Goal: Transaction & Acquisition: Obtain resource

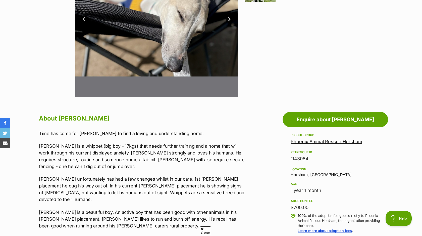
scroll to position [173, 0]
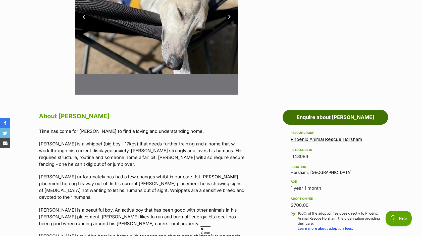
click at [336, 117] on link "Enquire about [PERSON_NAME]" at bounding box center [336, 117] width 106 height 15
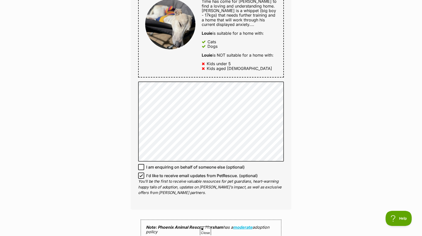
click at [173, 177] on span "I'd like to receive email updates from PetRescue. (optional)" at bounding box center [202, 176] width 112 height 6
click at [144, 177] on input "I'd like to receive email updates from PetRescue. (optional)" at bounding box center [141, 176] width 6 height 6
checkbox input "false"
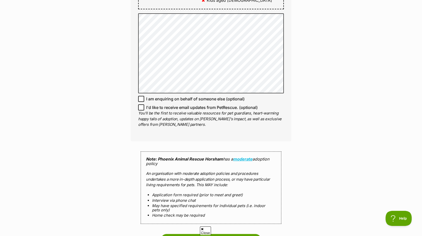
click at [338, 129] on div "Enquire about Louie Want to increase your chances of a successful enquiry? Upda…" at bounding box center [211, 15] width 422 height 638
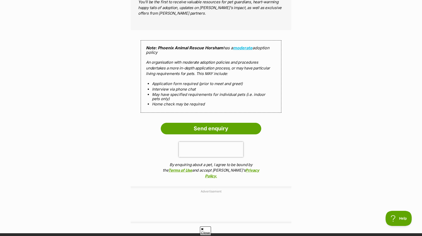
scroll to position [461, 0]
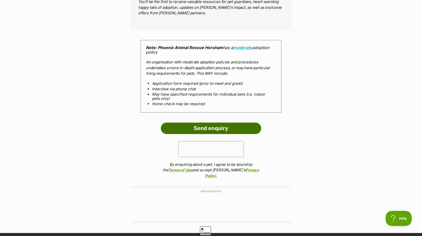
click at [196, 128] on input "Send enquiry" at bounding box center [211, 128] width 101 height 12
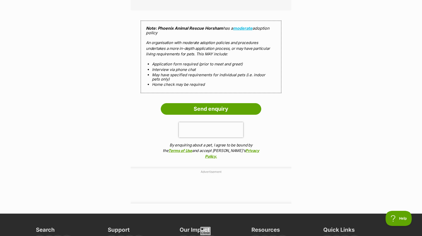
scroll to position [519, 0]
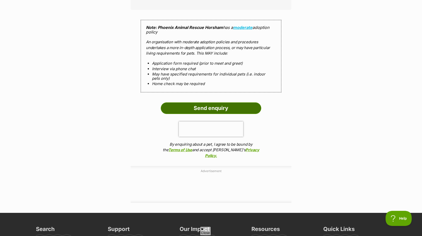
click at [242, 108] on input "Send enquiry" at bounding box center [211, 108] width 101 height 12
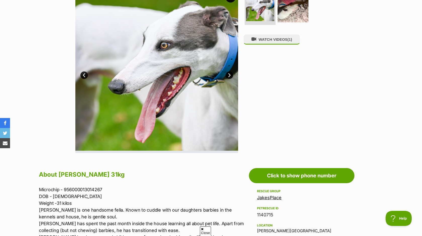
click at [225, 76] on img at bounding box center [156, 71] width 163 height 163
click at [229, 76] on link "Next" at bounding box center [230, 75] width 8 height 8
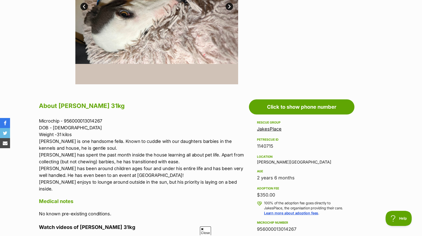
scroll to position [184, 0]
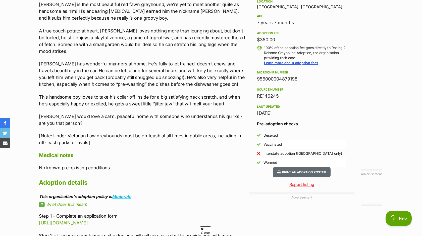
scroll to position [341, 0]
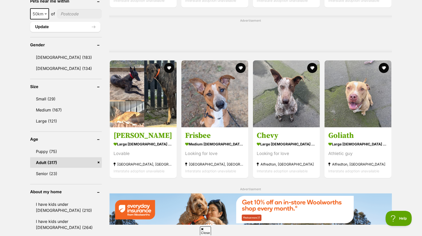
scroll to position [402, 0]
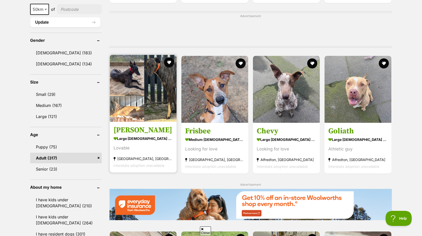
click at [160, 136] on link "Billie large male Dog Lovable Graytown, VIC Interstate adoption unavailable" at bounding box center [143, 146] width 67 height 51
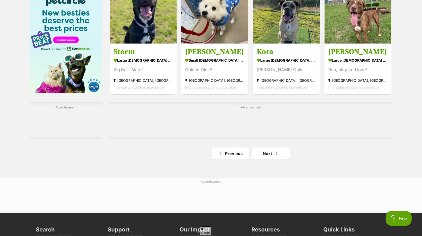
scroll to position [779, 0]
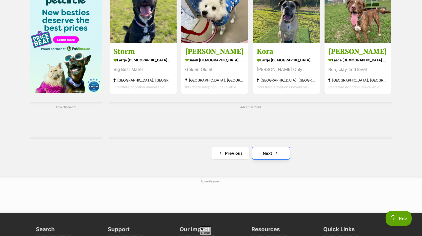
click at [269, 154] on link "Next" at bounding box center [271, 153] width 38 height 12
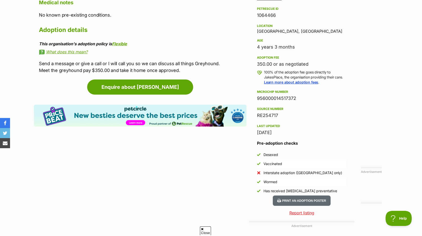
scroll to position [333, 0]
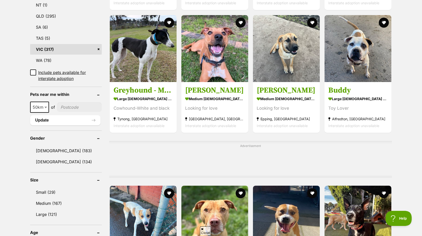
scroll to position [309, 0]
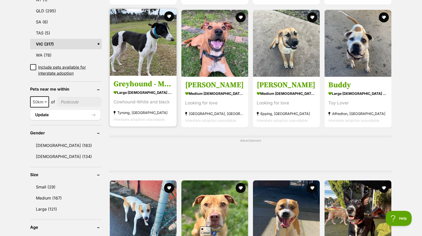
click at [155, 75] on img at bounding box center [143, 42] width 67 height 67
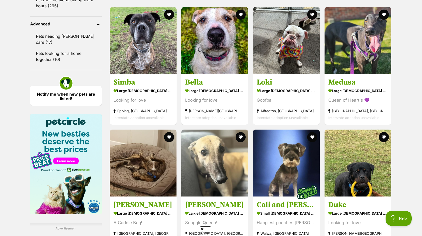
scroll to position [660, 0]
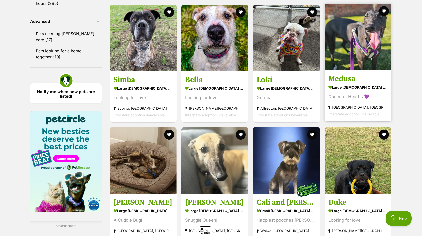
click at [342, 70] on img at bounding box center [358, 37] width 67 height 67
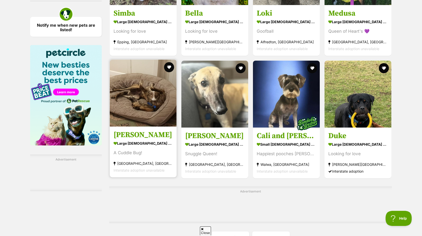
scroll to position [0, 0]
click at [153, 119] on img at bounding box center [143, 93] width 67 height 67
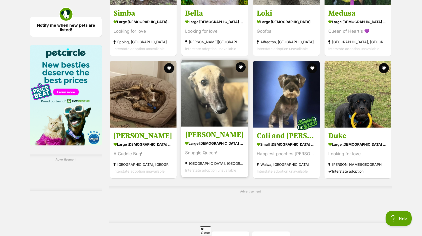
click at [206, 125] on img at bounding box center [215, 93] width 67 height 67
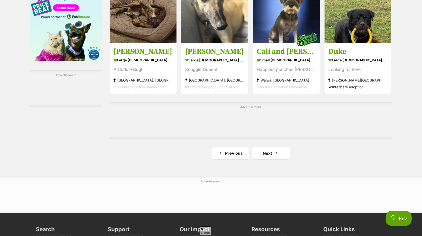
scroll to position [812, 0]
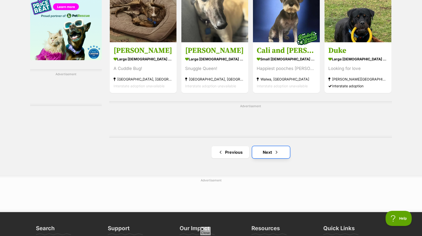
click at [265, 154] on link "Next" at bounding box center [271, 152] width 38 height 12
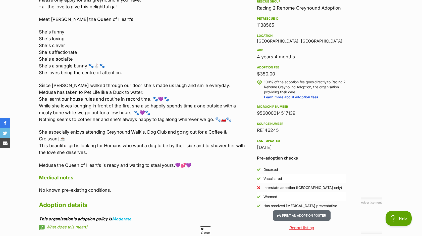
scroll to position [304, 0]
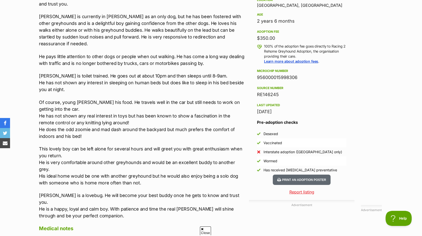
scroll to position [341, 0]
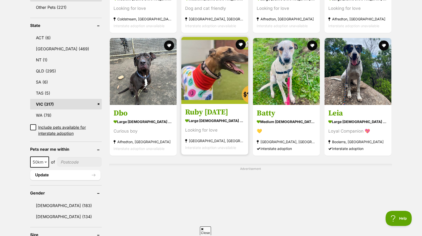
click at [220, 98] on img at bounding box center [215, 70] width 67 height 67
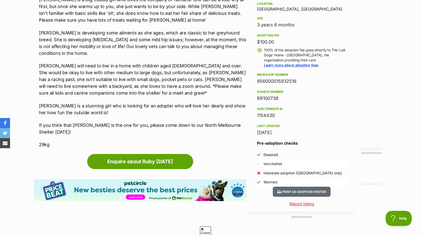
scroll to position [342, 0]
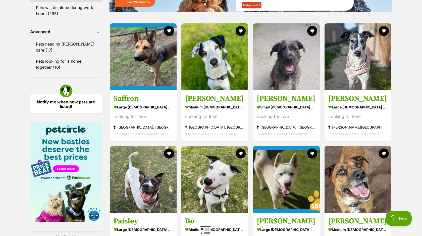
scroll to position [652, 0]
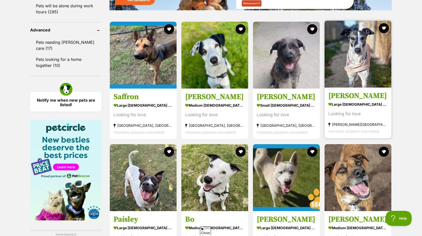
click at [360, 102] on link "Stella large female Dog Looking for love Corio, VIC Interstate adoption unavail…" at bounding box center [358, 112] width 67 height 51
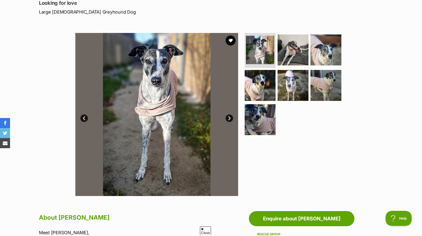
click at [230, 117] on link "Next" at bounding box center [230, 118] width 8 height 8
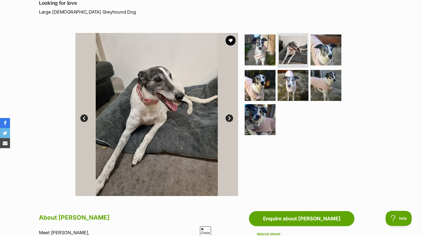
click at [230, 117] on link "Next" at bounding box center [230, 118] width 8 height 8
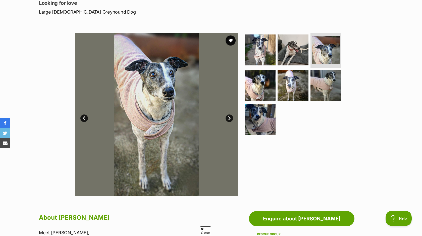
click at [230, 117] on link "Next" at bounding box center [230, 118] width 8 height 8
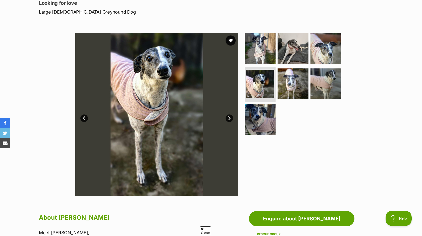
click at [230, 117] on link "Next" at bounding box center [230, 118] width 8 height 8
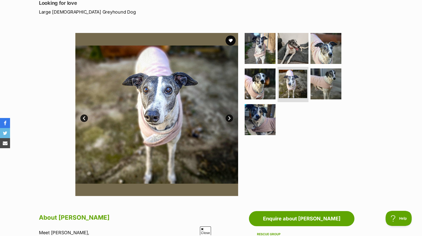
click at [230, 117] on link "Next" at bounding box center [230, 118] width 8 height 8
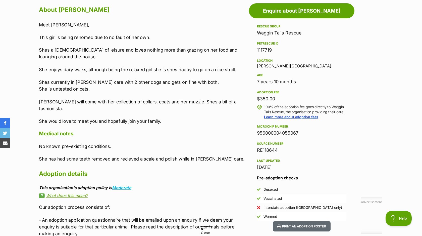
scroll to position [280, 0]
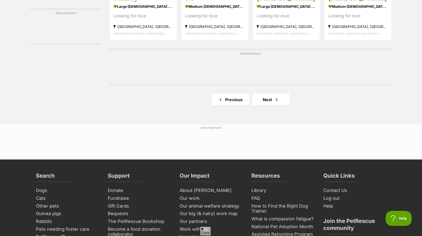
scroll to position [874, 0]
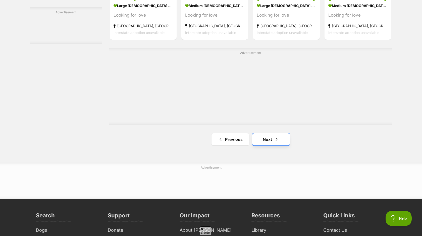
click at [269, 139] on link "Next" at bounding box center [271, 139] width 38 height 12
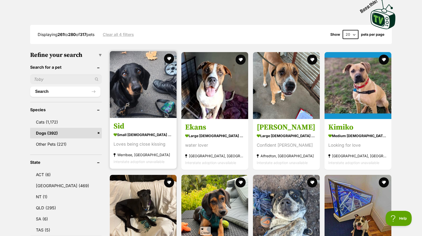
click at [149, 112] on img at bounding box center [143, 84] width 67 height 67
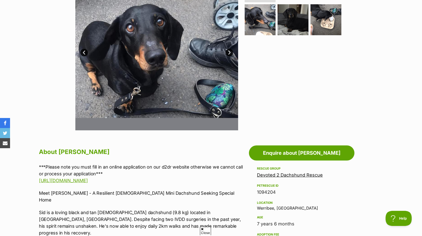
scroll to position [138, 0]
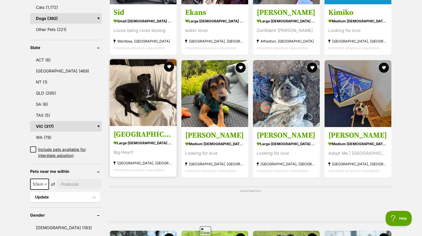
click at [144, 107] on img at bounding box center [143, 92] width 67 height 67
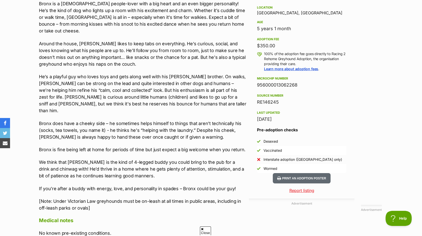
scroll to position [334, 0]
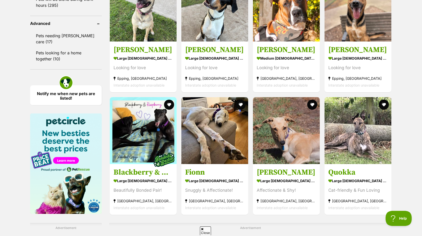
scroll to position [659, 0]
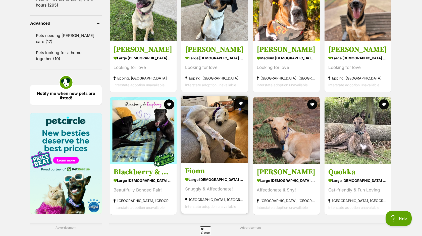
click at [205, 155] on img at bounding box center [215, 129] width 67 height 67
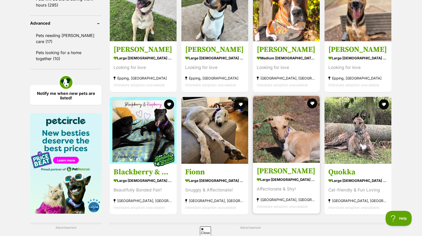
click at [279, 137] on img at bounding box center [286, 129] width 67 height 67
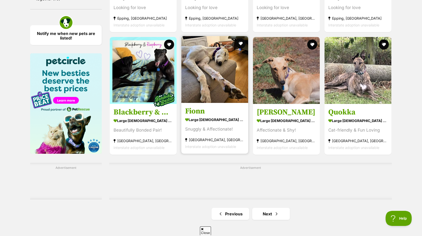
scroll to position [715, 0]
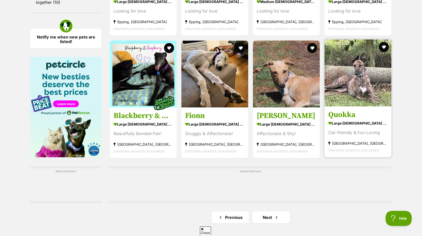
click at [347, 79] on img at bounding box center [358, 72] width 67 height 67
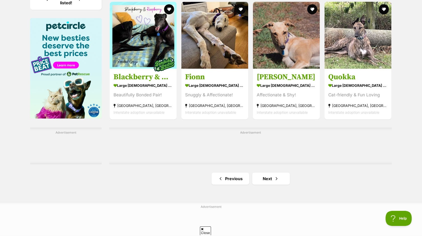
scroll to position [756, 0]
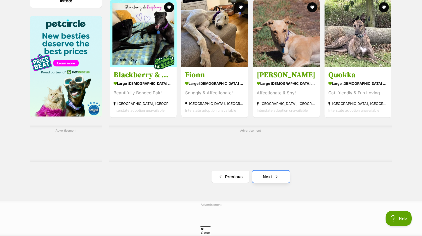
click at [271, 183] on link "Next" at bounding box center [271, 176] width 38 height 12
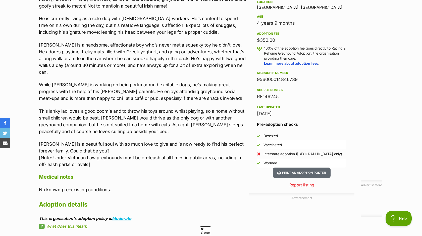
scroll to position [340, 0]
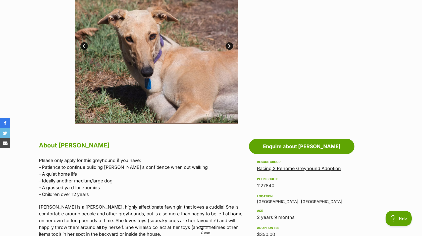
scroll to position [142, 0]
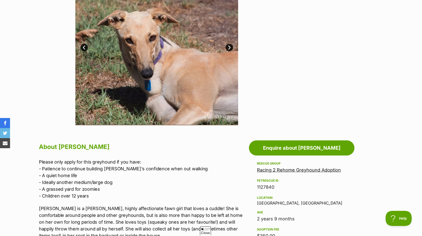
click at [227, 44] on img at bounding box center [156, 43] width 163 height 163
click at [229, 49] on link "Next" at bounding box center [230, 48] width 8 height 8
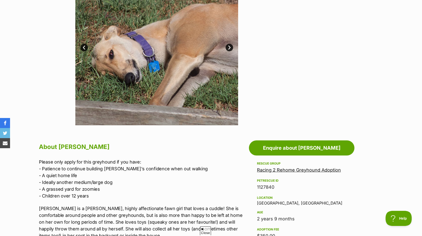
click at [229, 49] on link "Next" at bounding box center [230, 48] width 8 height 8
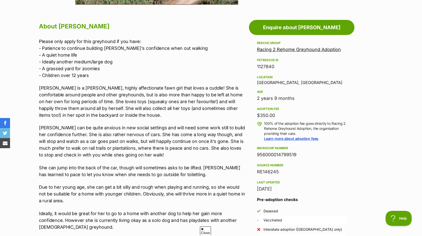
scroll to position [262, 0]
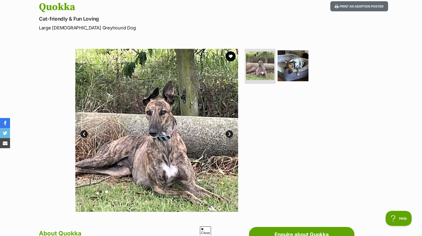
click at [229, 135] on link "Next" at bounding box center [230, 134] width 8 height 8
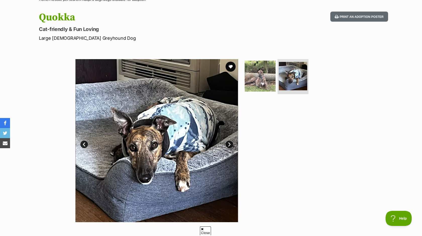
scroll to position [45, 0]
click at [230, 143] on link "Next" at bounding box center [230, 145] width 8 height 8
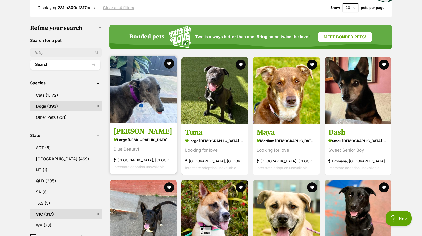
click at [149, 121] on img at bounding box center [143, 89] width 67 height 67
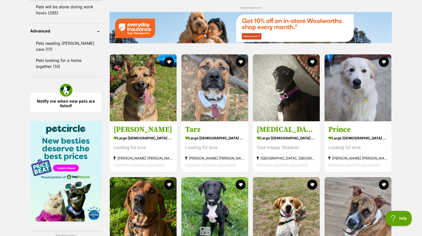
scroll to position [651, 0]
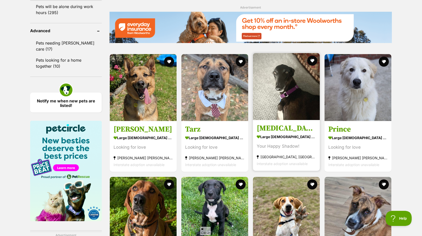
click at [289, 114] on img at bounding box center [286, 86] width 67 height 67
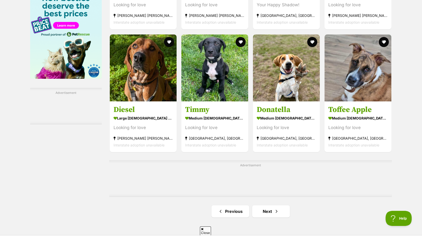
scroll to position [801, 0]
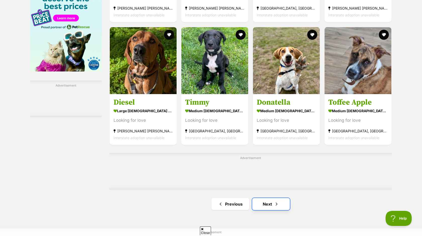
click at [272, 209] on link "Next" at bounding box center [271, 204] width 38 height 12
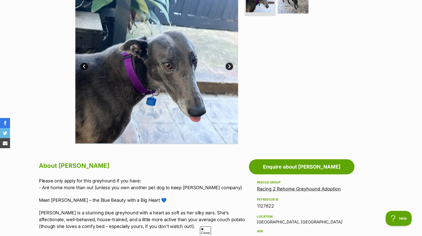
click at [229, 64] on link "Next" at bounding box center [230, 67] width 8 height 8
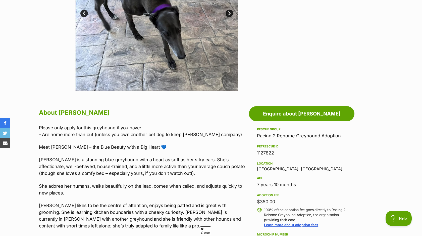
scroll to position [177, 0]
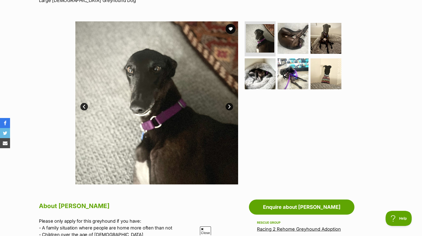
click at [231, 104] on link "Next" at bounding box center [230, 107] width 8 height 8
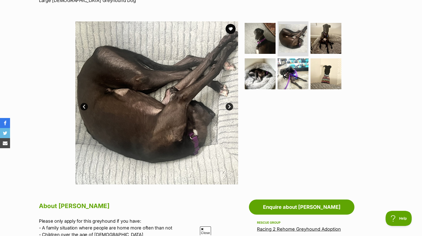
click at [231, 105] on link "Next" at bounding box center [230, 107] width 8 height 8
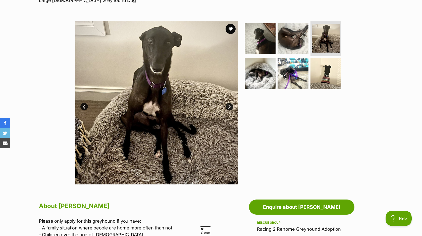
click at [231, 105] on link "Next" at bounding box center [230, 107] width 8 height 8
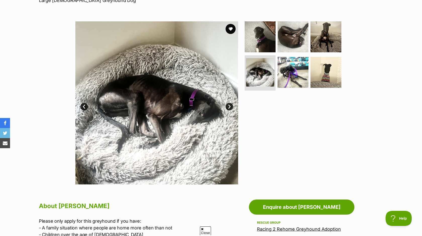
click at [231, 105] on link "Next" at bounding box center [230, 107] width 8 height 8
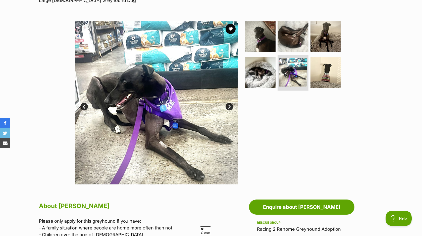
click at [231, 105] on link "Next" at bounding box center [230, 107] width 8 height 8
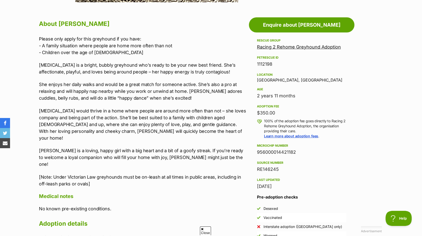
scroll to position [266, 0]
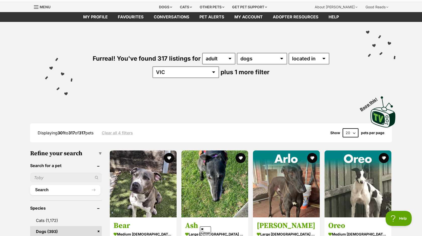
scroll to position [113, 0]
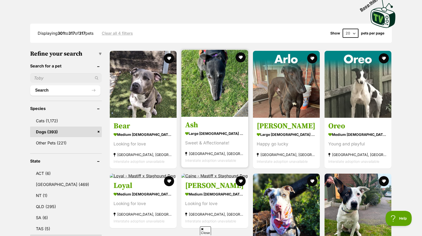
click at [232, 105] on img at bounding box center [215, 83] width 67 height 67
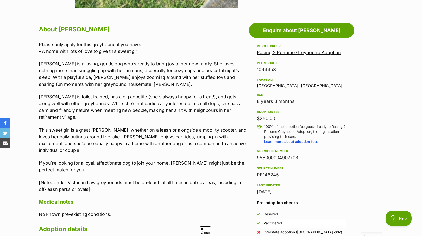
scroll to position [262, 0]
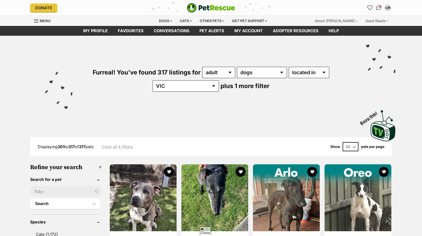
click at [360, 164] on img at bounding box center [358, 197] width 67 height 67
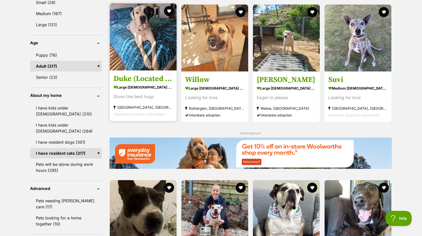
scroll to position [494, 0]
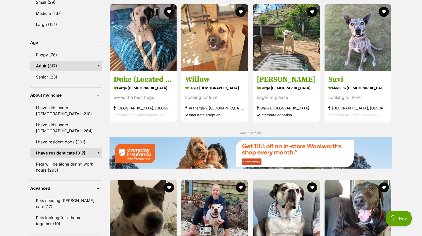
click at [98, 153] on link "I have resident cats (317)" at bounding box center [66, 153] width 72 height 11
